Goal: Task Accomplishment & Management: Use online tool/utility

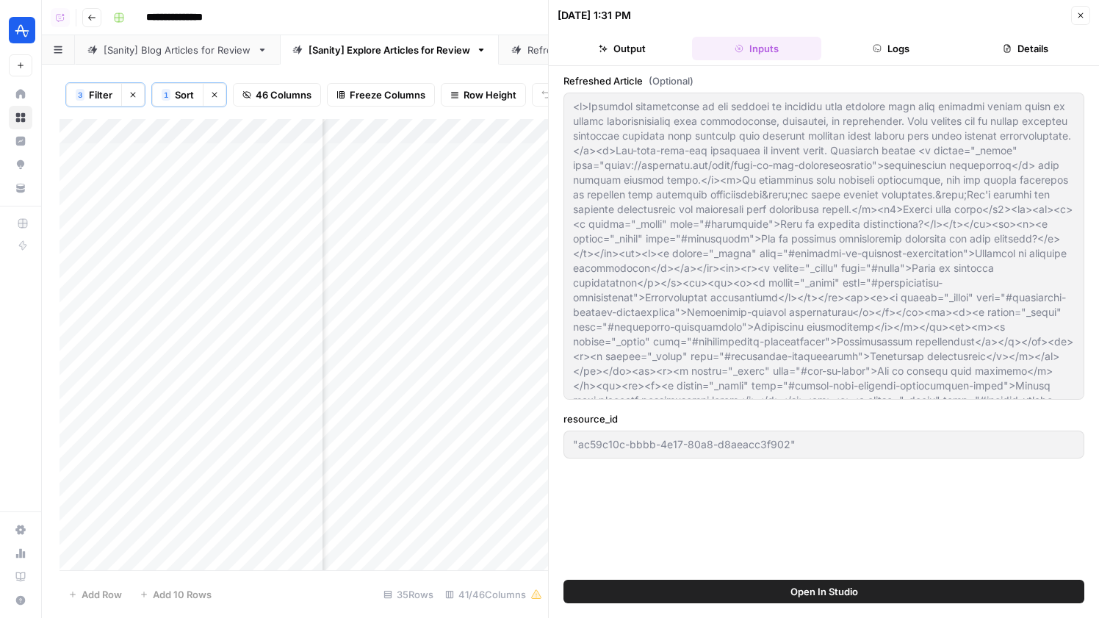
scroll to position [0, 3838]
click at [516, 158] on div "Add Column" at bounding box center [303, 344] width 488 height 451
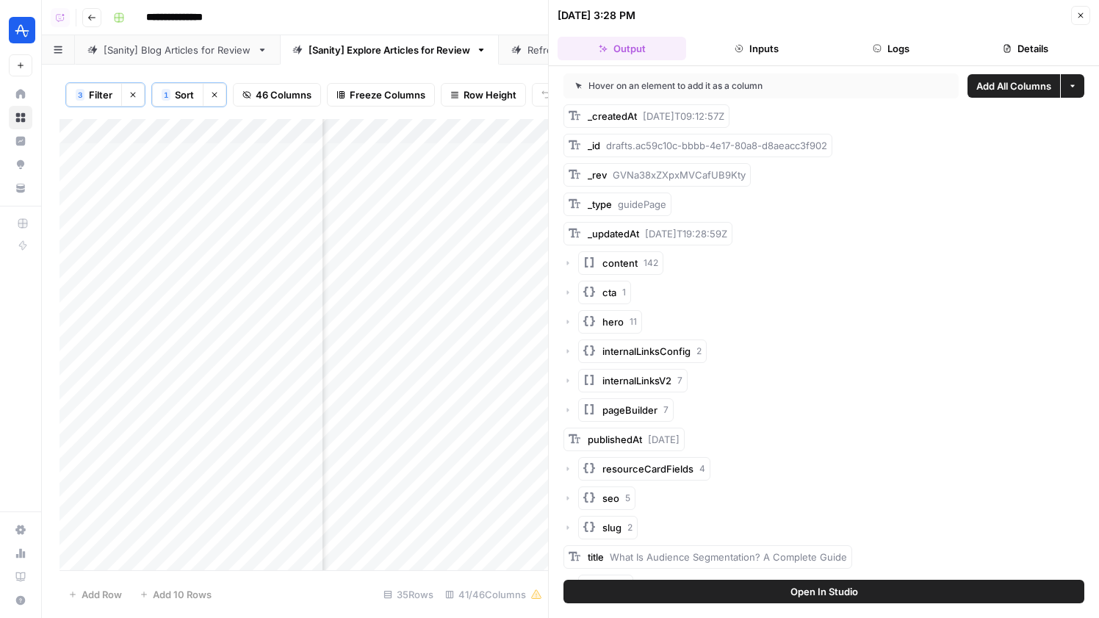
click at [282, 151] on div "Add Column" at bounding box center [303, 344] width 488 height 451
click at [282, 150] on textarea "**********" at bounding box center [227, 156] width 235 height 21
click at [572, 264] on div "content 142" at bounding box center [823, 262] width 521 height 23
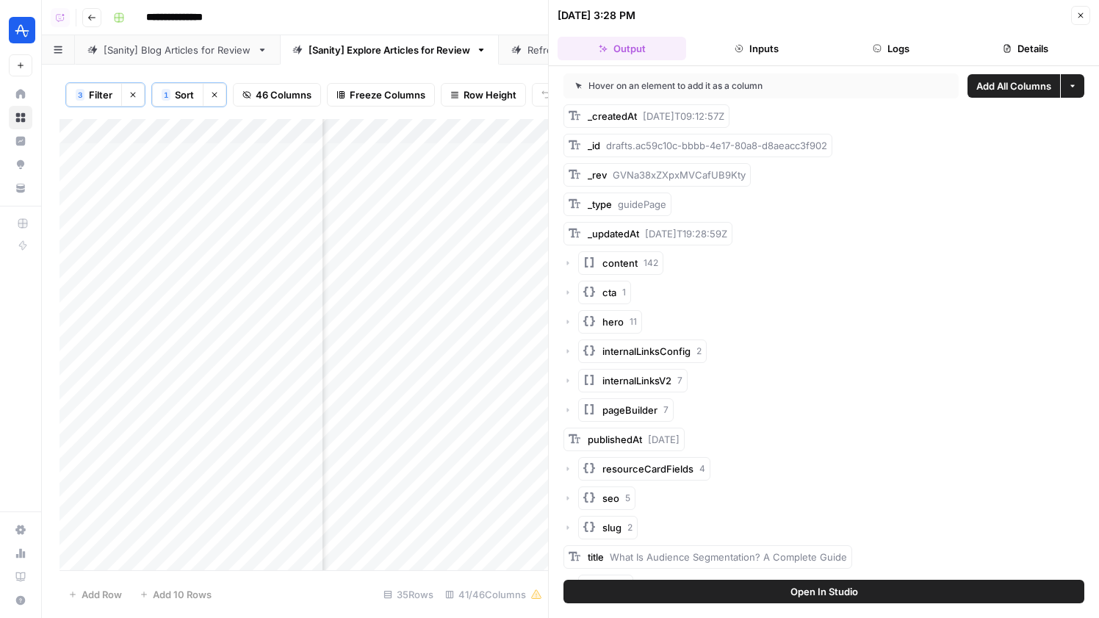
click at [572, 264] on div "content 142" at bounding box center [823, 262] width 521 height 23
click at [567, 262] on icon "button" at bounding box center [568, 263] width 2 height 4
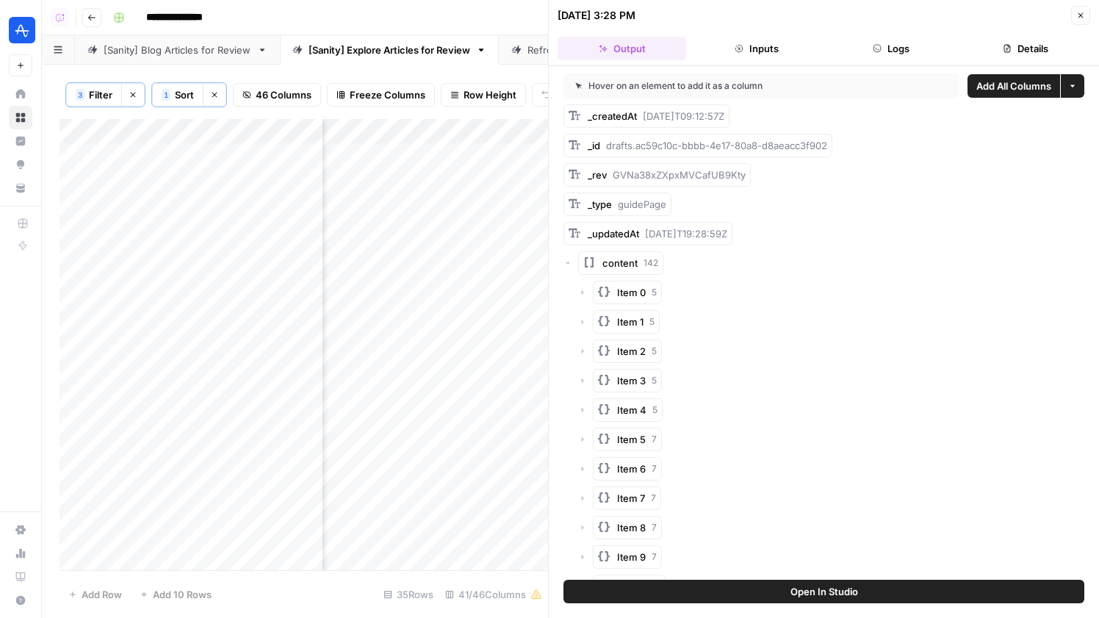
click at [567, 262] on icon "button" at bounding box center [567, 262] width 4 height 2
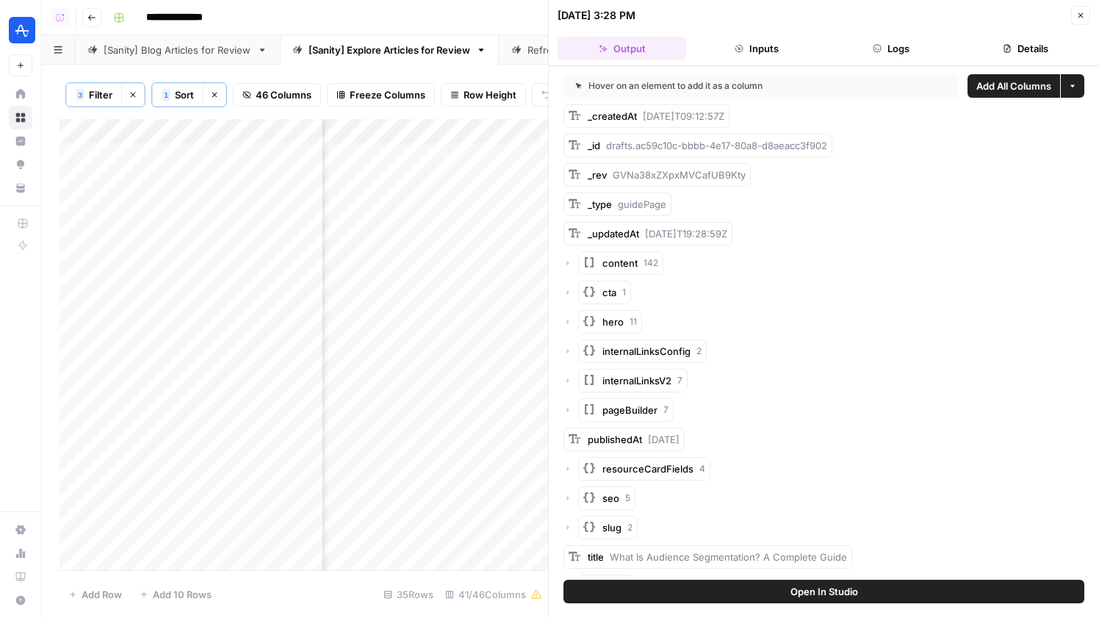
scroll to position [26, 0]
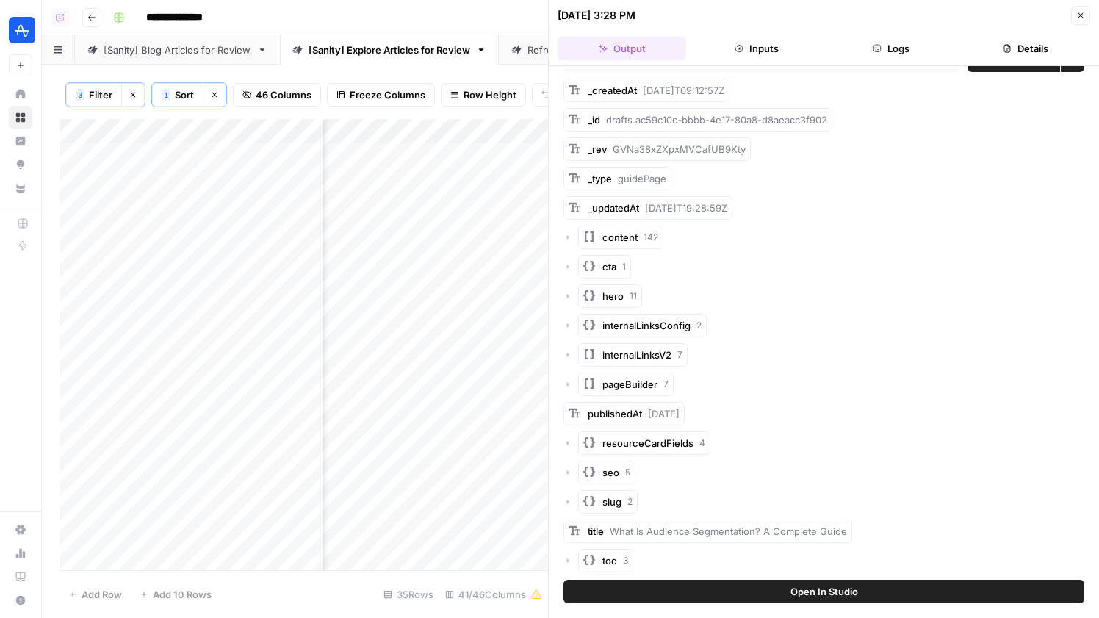
click at [568, 561] on icon "button" at bounding box center [567, 560] width 9 height 9
